Goal: Entertainment & Leisure: Consume media (video, audio)

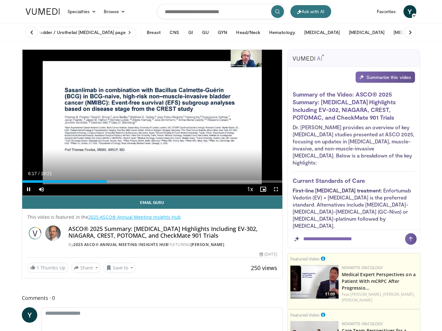
click at [277, 192] on span "Video Player" at bounding box center [275, 189] width 13 height 13
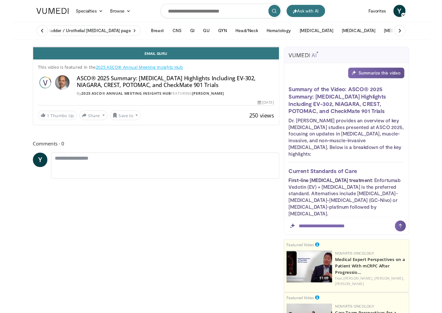
scroll to position [8, 0]
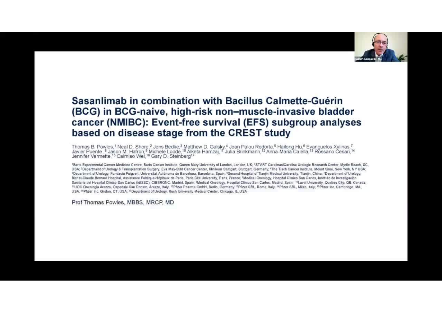
click at [200, 259] on div "10 seconds Tap to unmute" at bounding box center [221, 156] width 442 height 313
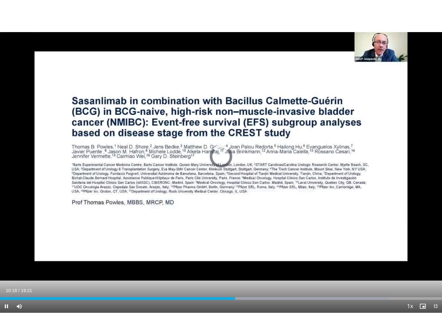
click at [235, 297] on div "Progress Bar" at bounding box center [117, 298] width 235 height 3
click at [233, 298] on div "Progress Bar" at bounding box center [117, 298] width 235 height 3
click at [230, 297] on div "Progress Bar" at bounding box center [116, 298] width 233 height 3
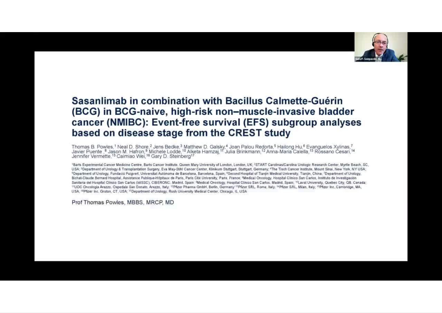
click at [253, 259] on div "10 seconds Tap to unmute" at bounding box center [221, 156] width 442 height 313
click at [259, 259] on div "10 seconds Tap to unmute" at bounding box center [221, 156] width 442 height 313
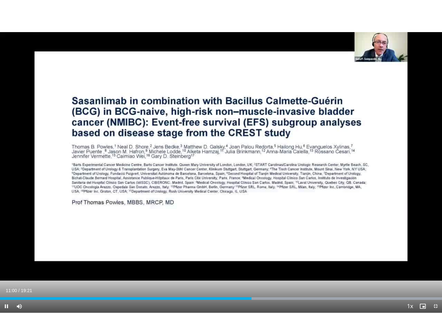
click at [251, 299] on div "Progress Bar" at bounding box center [125, 298] width 251 height 3
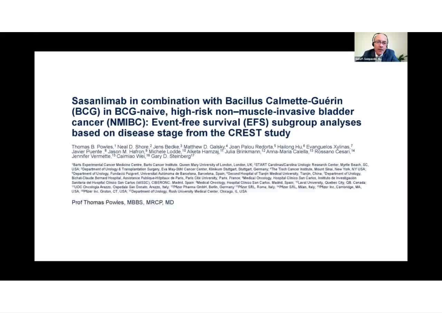
click at [272, 263] on div "10 seconds Tap to unmute" at bounding box center [221, 156] width 442 height 313
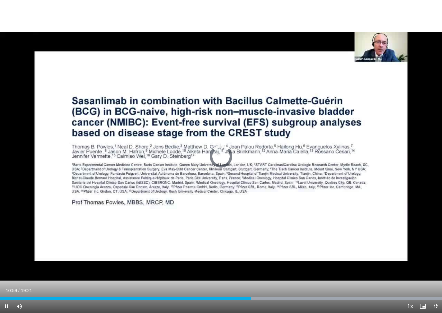
click at [251, 299] on div "Progress Bar" at bounding box center [125, 298] width 251 height 3
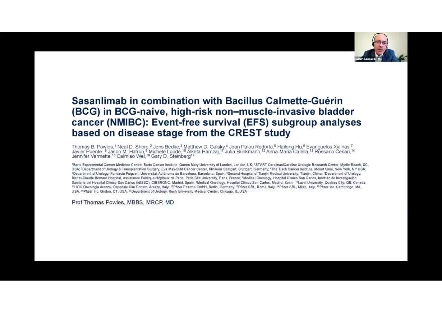
click at [233, 223] on div "10 seconds Tap to unmute" at bounding box center [221, 156] width 442 height 313
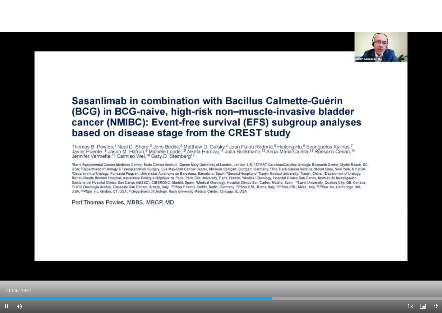
click at [272, 298] on div "Progress Bar" at bounding box center [136, 298] width 272 height 3
click at [271, 298] on div "Progress Bar" at bounding box center [324, 298] width 235 height 3
click at [276, 299] on div "Progress Bar" at bounding box center [138, 298] width 276 height 3
click at [280, 299] on div "Progress Bar" at bounding box center [324, 298] width 235 height 3
click at [279, 299] on div "Progress Bar" at bounding box center [140, 298] width 280 height 3
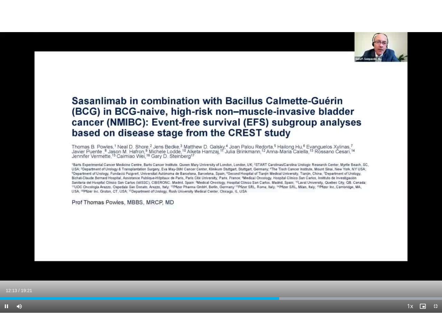
click at [279, 299] on div "Progress Bar" at bounding box center [139, 298] width 279 height 3
